Goal: Information Seeking & Learning: Learn about a topic

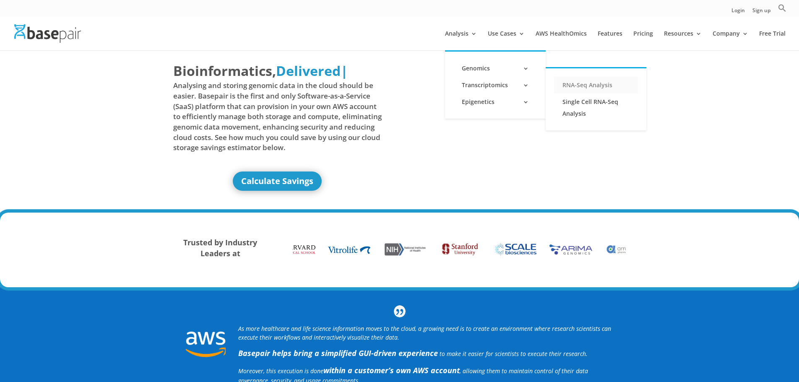
click at [574, 83] on link "RNA-Seq Analysis" at bounding box center [596, 85] width 84 height 17
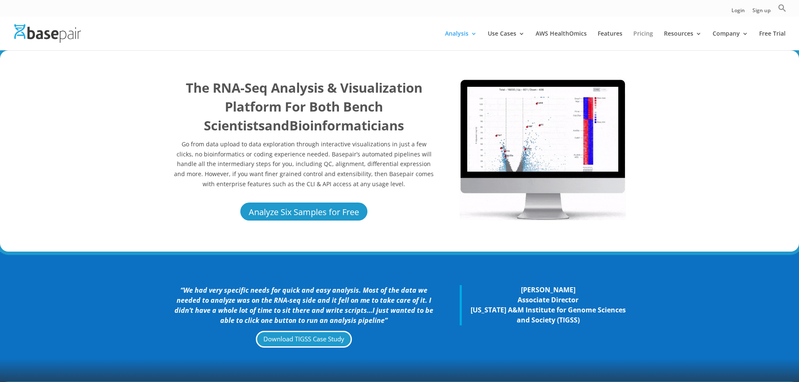
click at [647, 33] on link "Pricing" at bounding box center [643, 41] width 20 height 20
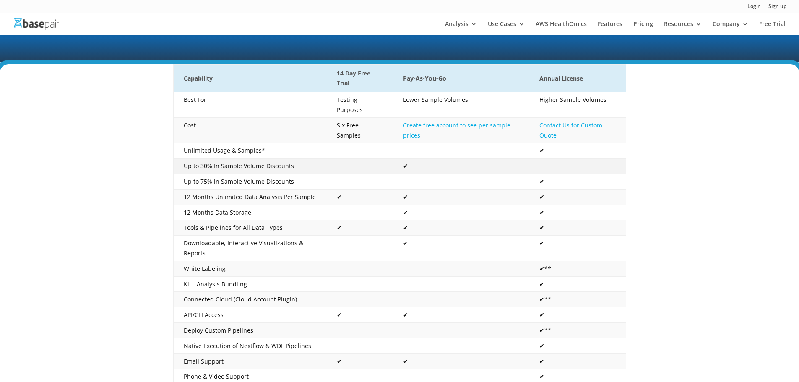
scroll to position [210, 0]
